Goal: Task Accomplishment & Management: Use online tool/utility

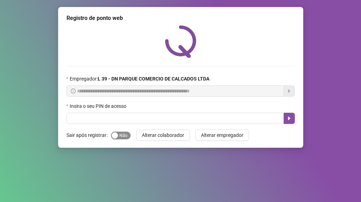
click at [118, 139] on span "Sim Não" at bounding box center [121, 136] width 20 height 8
click at [110, 124] on div "**********" at bounding box center [180, 77] width 245 height 141
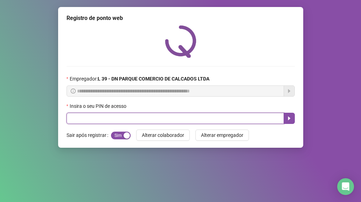
drag, startPoint x: 80, startPoint y: 115, endPoint x: 85, endPoint y: 119, distance: 6.0
click at [81, 117] on input "text" at bounding box center [174, 118] width 217 height 11
type input "*****"
click at [287, 120] on icon "caret-right" at bounding box center [289, 118] width 6 height 6
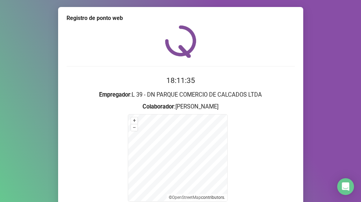
scroll to position [69, 0]
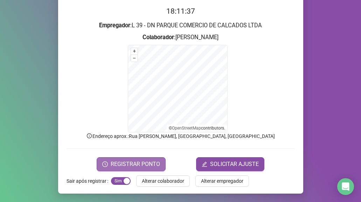
click at [146, 164] on span "REGISTRAR PONTO" at bounding box center [135, 164] width 49 height 8
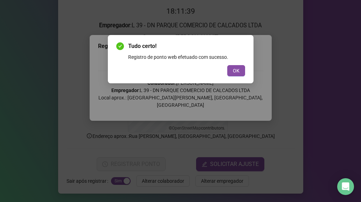
click at [239, 64] on div "Tudo certo! Registro de ponto web efetuado com sucesso. OK" at bounding box center [180, 59] width 129 height 34
click at [239, 68] on button "OK" at bounding box center [236, 70] width 18 height 11
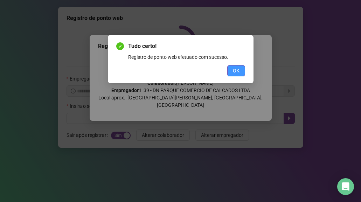
scroll to position [0, 0]
